Goal: Use online tool/utility: Utilize a website feature to perform a specific function

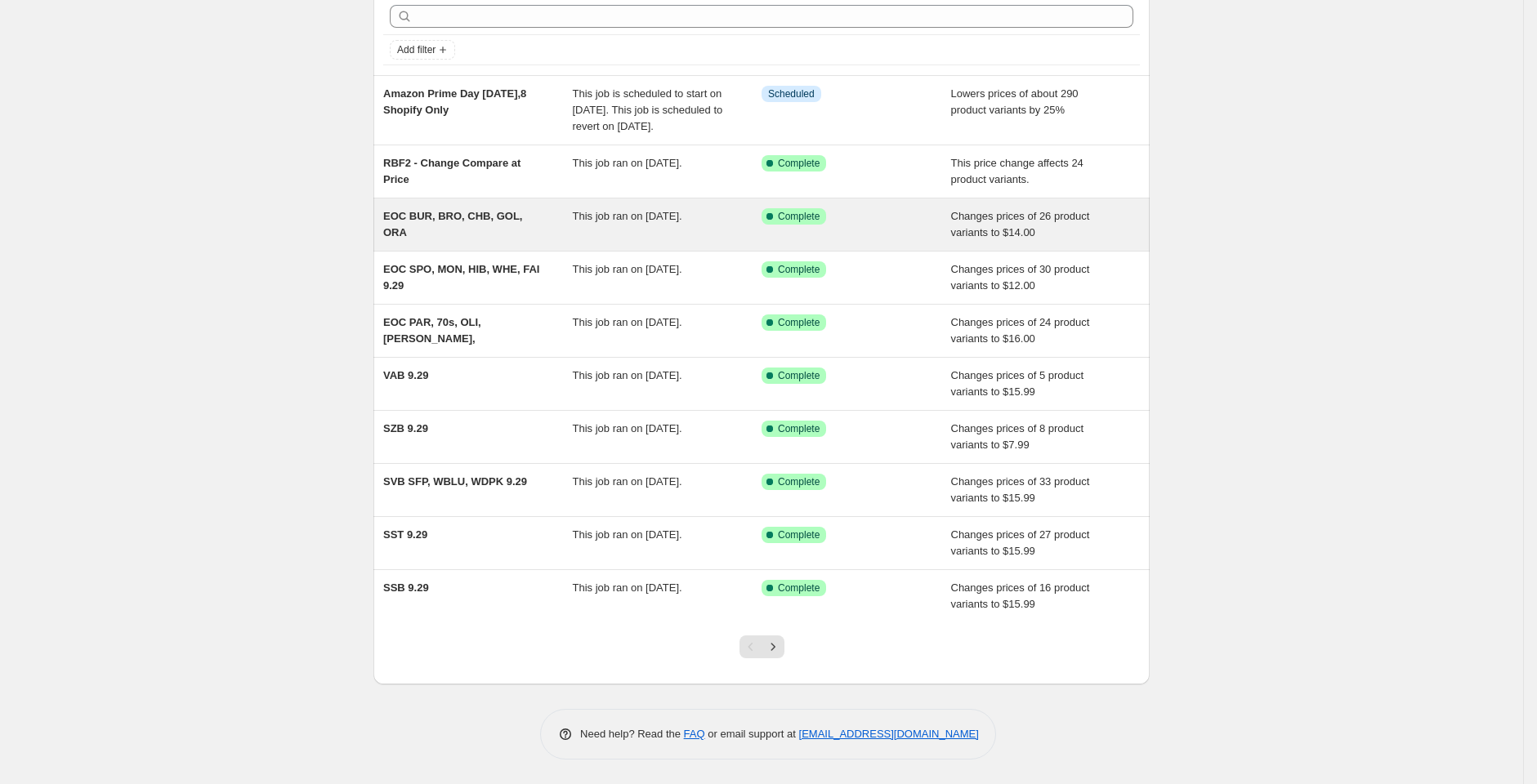
scroll to position [86, 0]
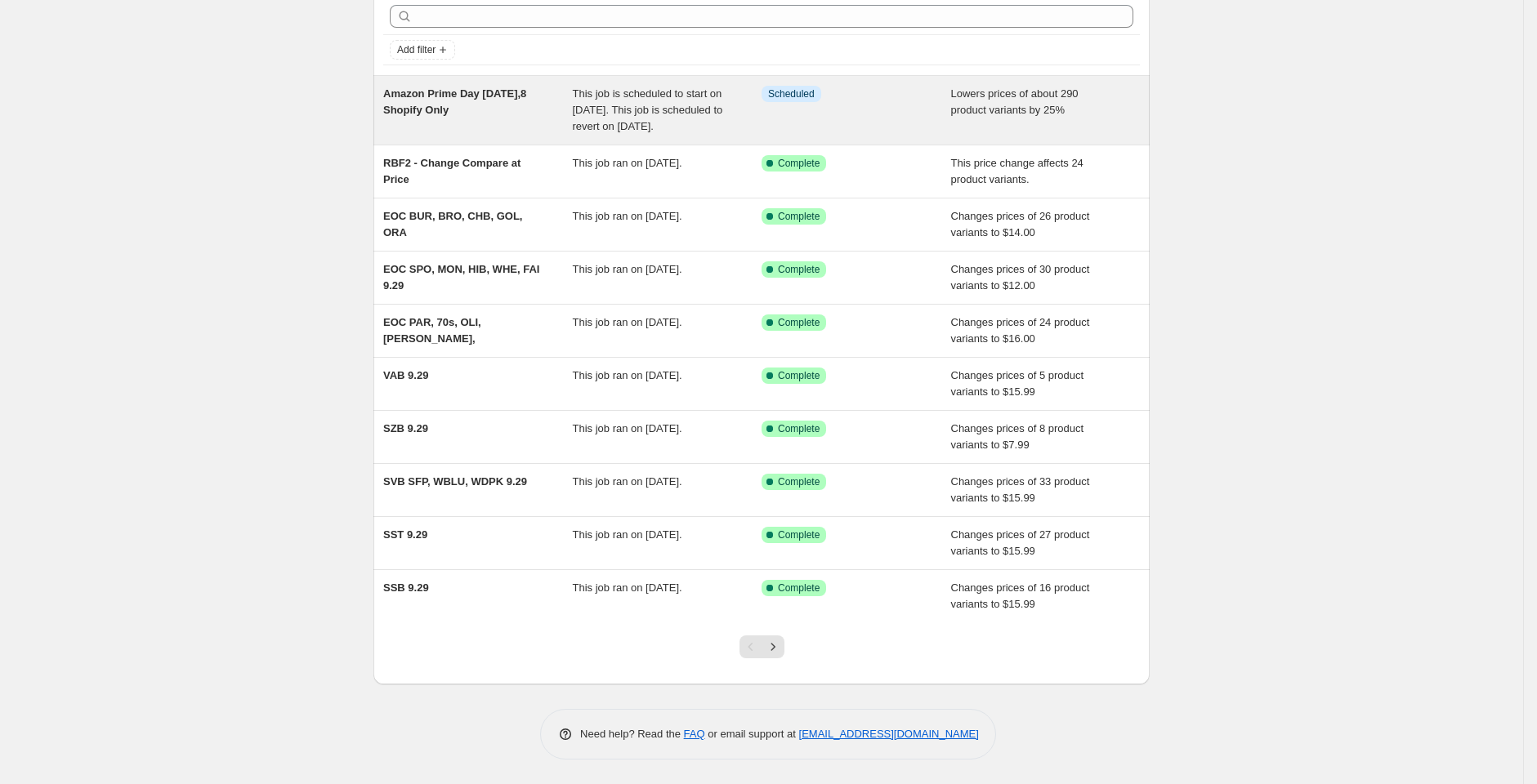
click at [480, 98] on div "Amazon Prime Day Oct 7,8 Shopify Only" at bounding box center [478, 110] width 190 height 49
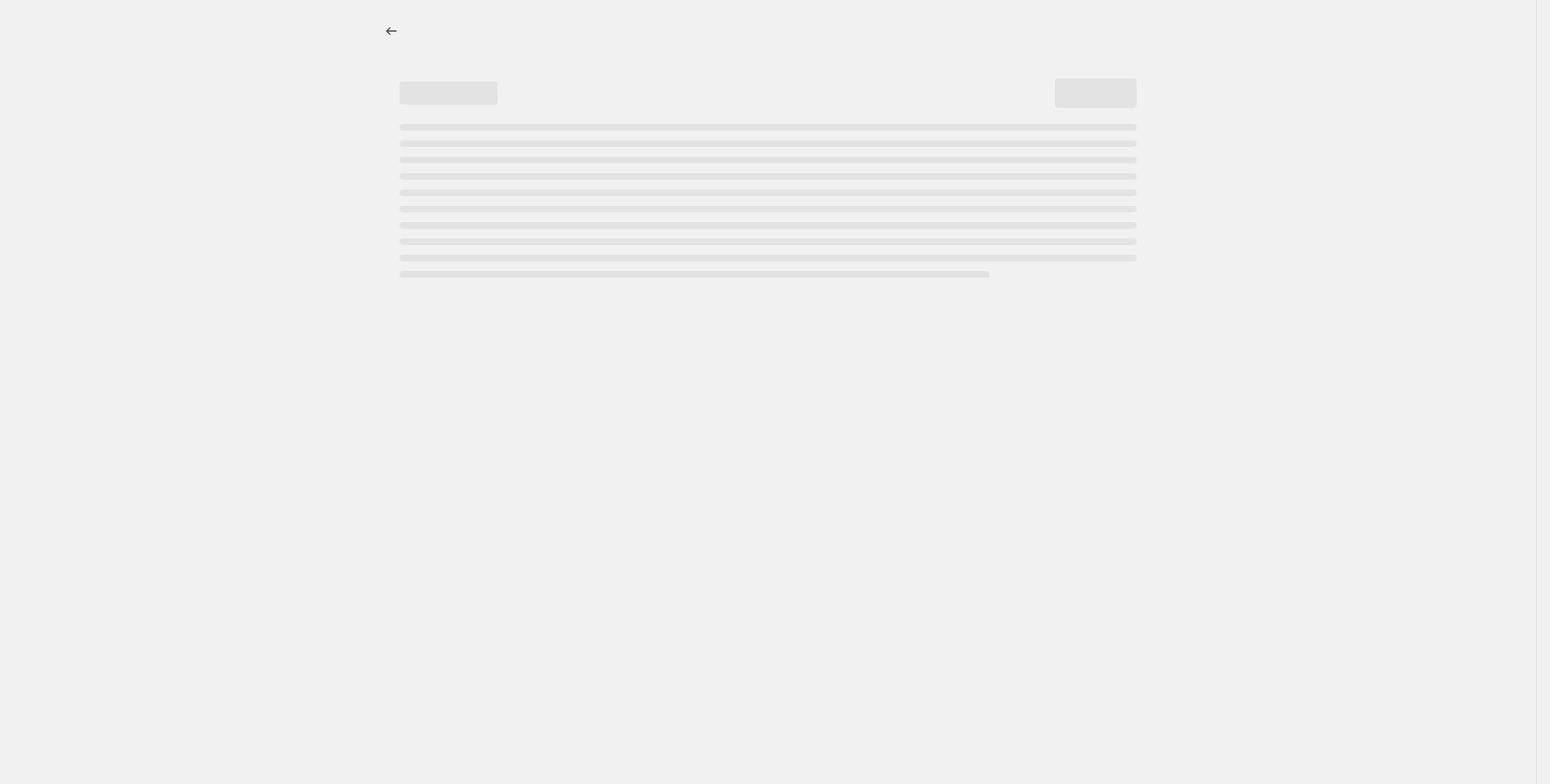
select select "percentage"
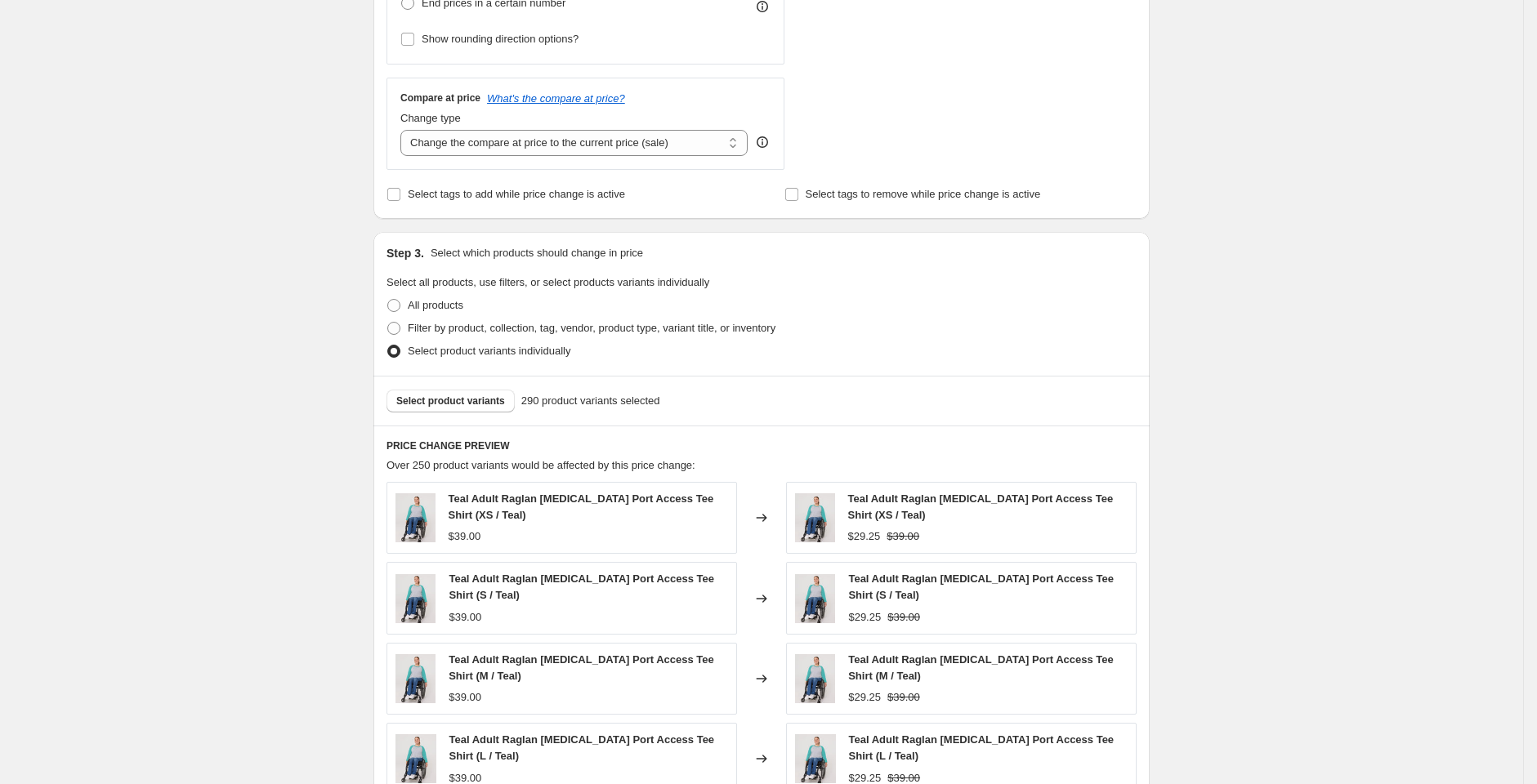
scroll to position [626, 0]
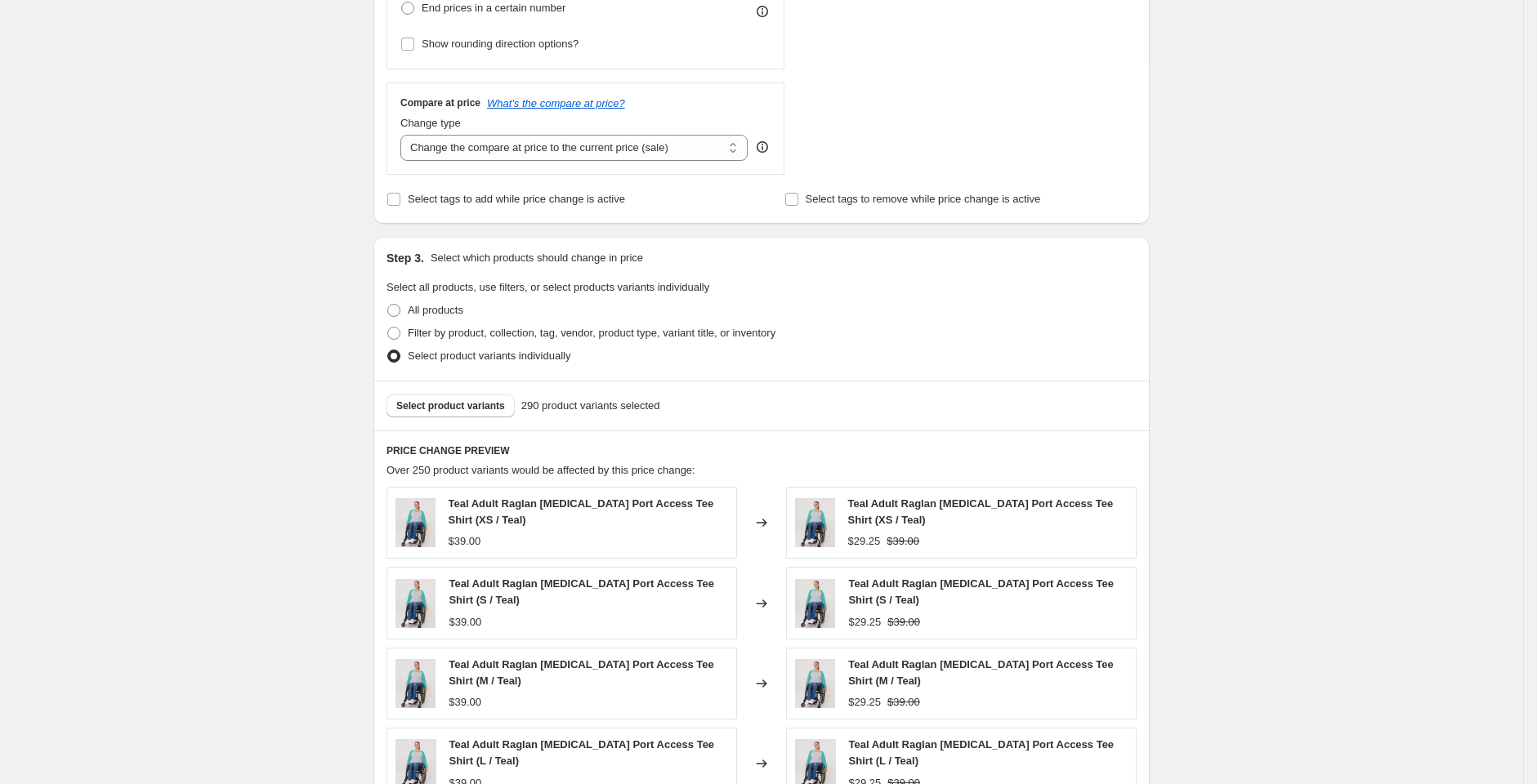
click at [474, 439] on div "PRICE CHANGE PREVIEW Over 250 product variants would be affected by this price …" at bounding box center [762, 680] width 776 height 499
click at [486, 409] on span "Select product variants" at bounding box center [451, 406] width 108 height 13
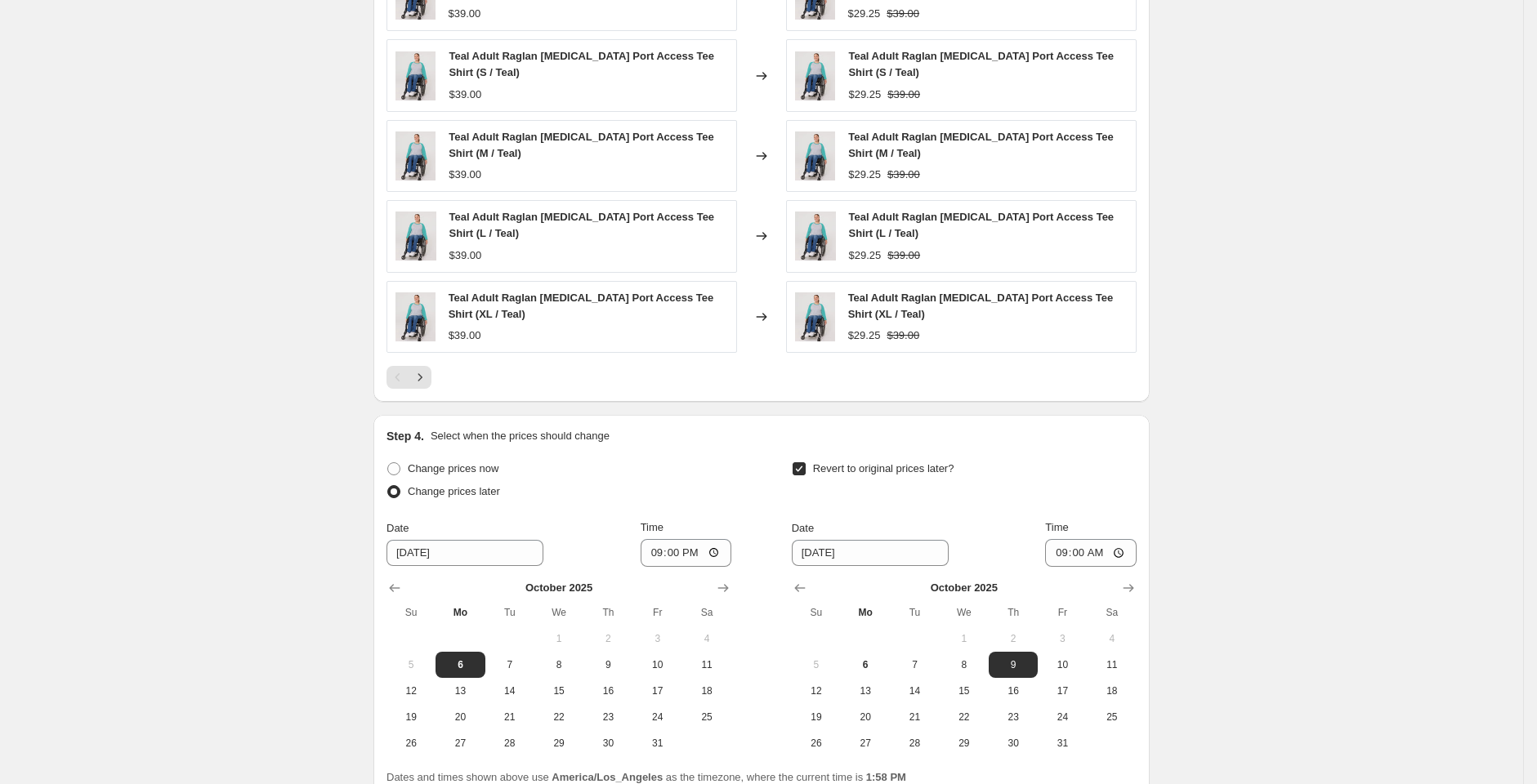
scroll to position [1300, 0]
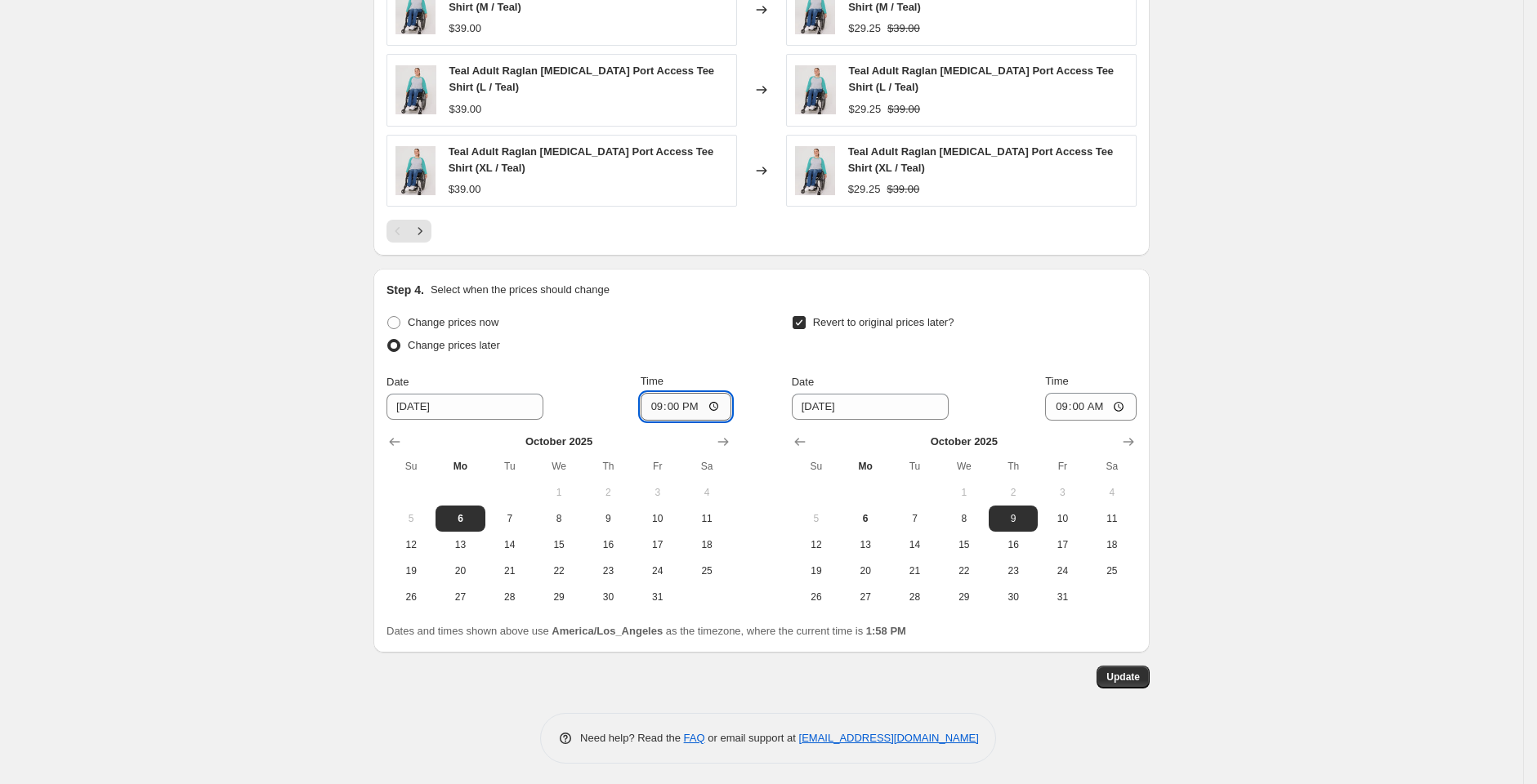
click at [678, 393] on input "21:00" at bounding box center [686, 407] width 92 height 28
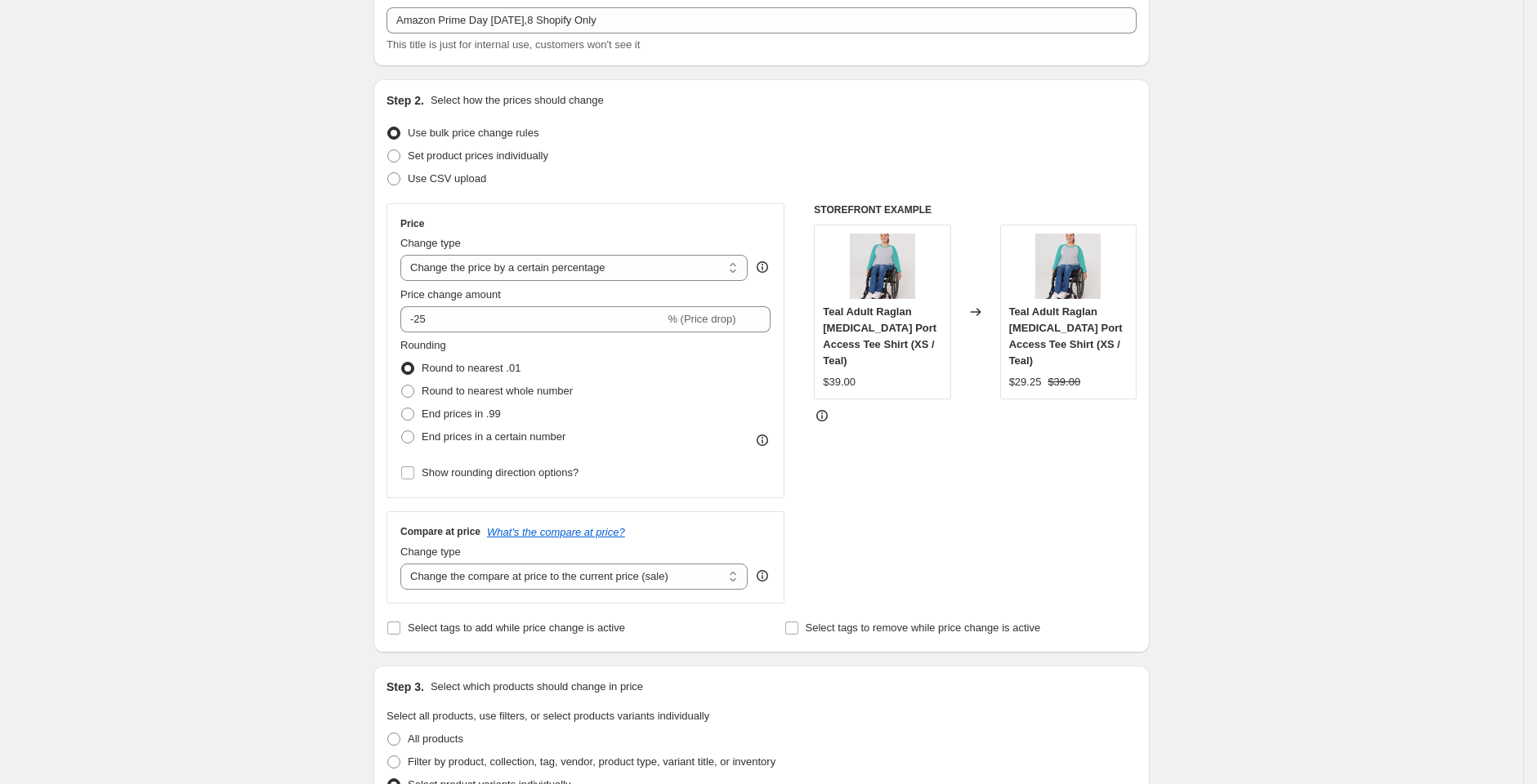
scroll to position [0, 0]
